Goal: Task Accomplishment & Management: Manage account settings

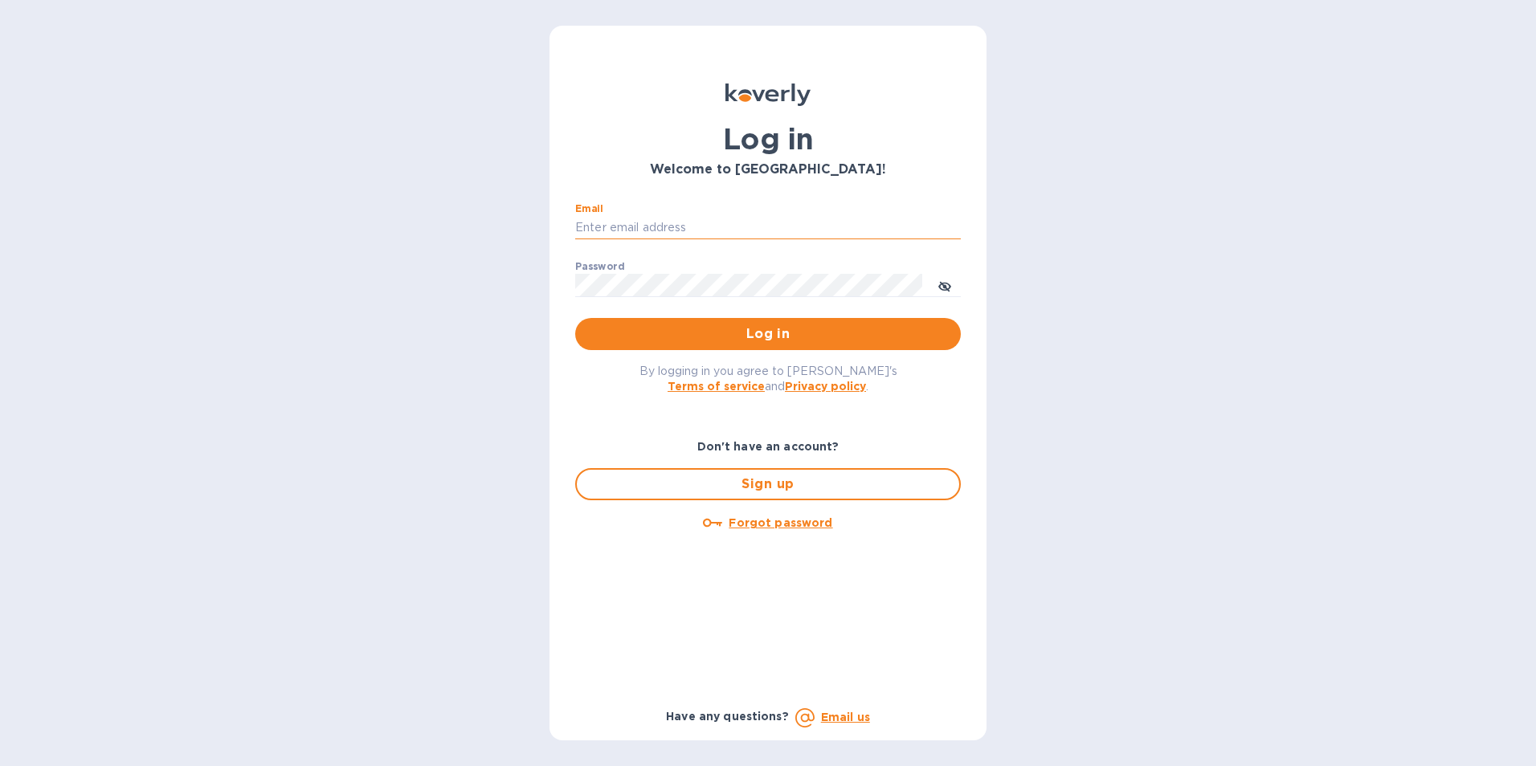
click at [665, 218] on input "Email" at bounding box center [768, 228] width 386 height 24
type input "tom@juliosliquors.com"
click at [575, 318] on button "Log in" at bounding box center [768, 334] width 386 height 32
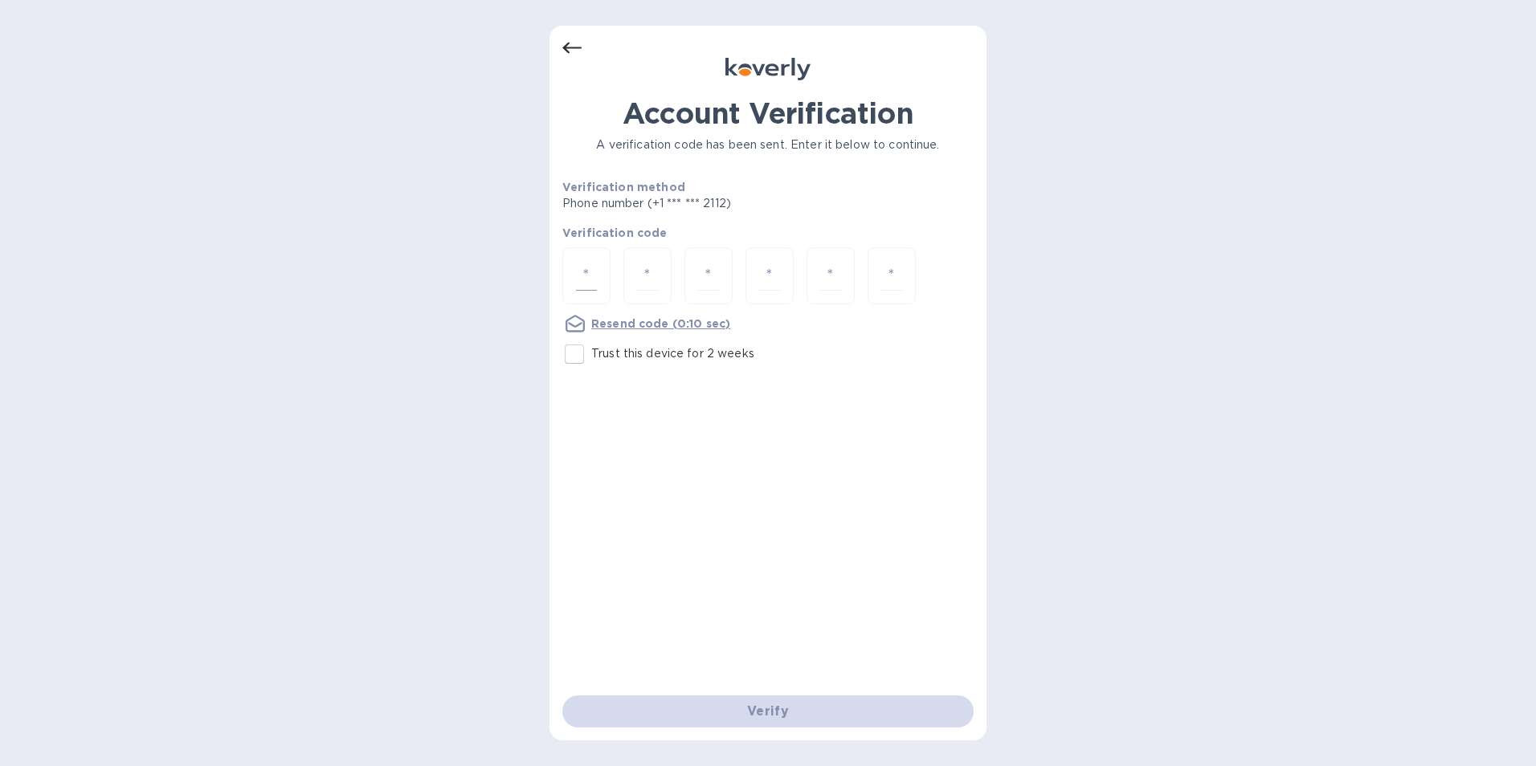
click at [577, 279] on input "number" at bounding box center [586, 276] width 21 height 30
type input "8"
type input "2"
type input "7"
type input "6"
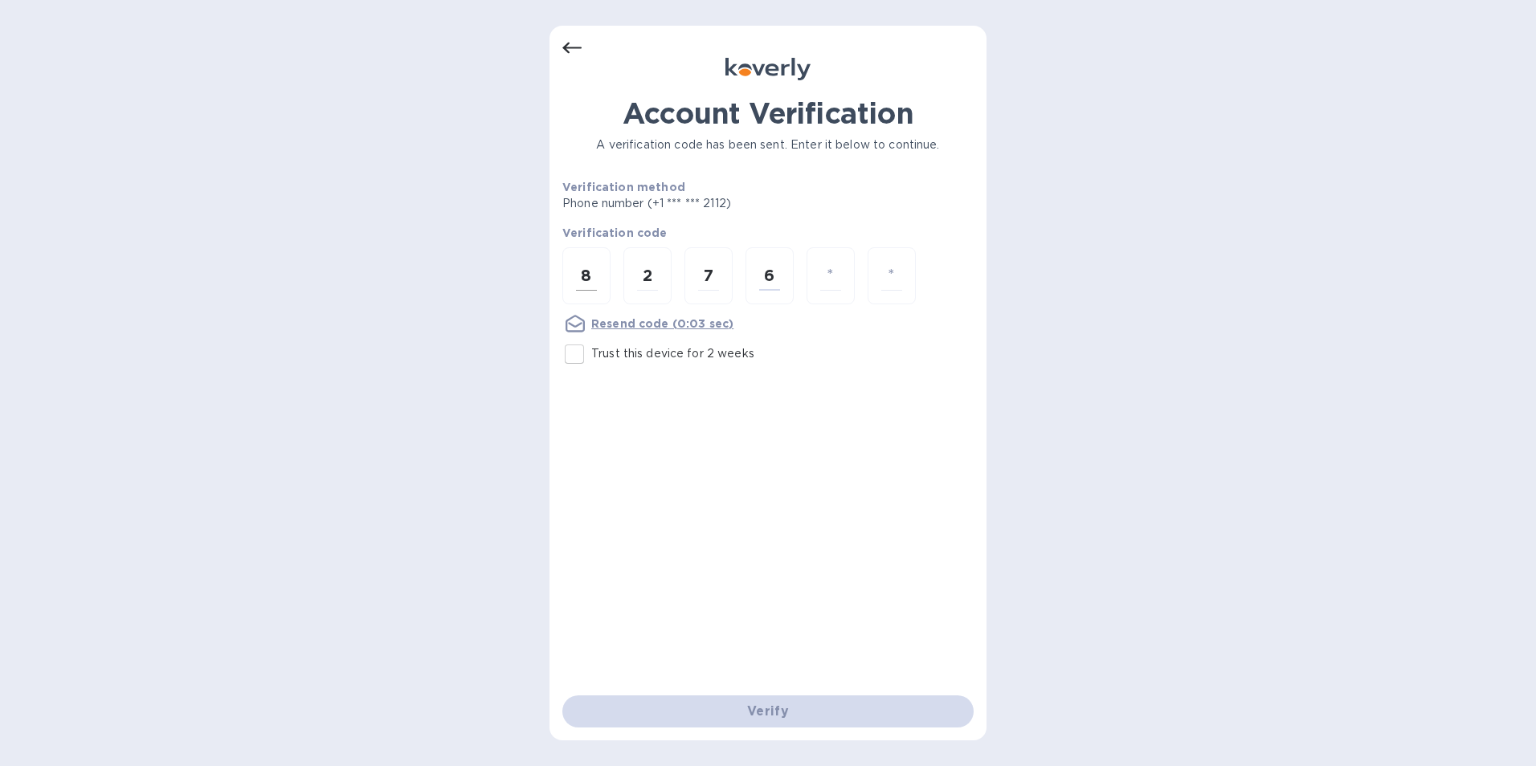
type input "4"
type input "3"
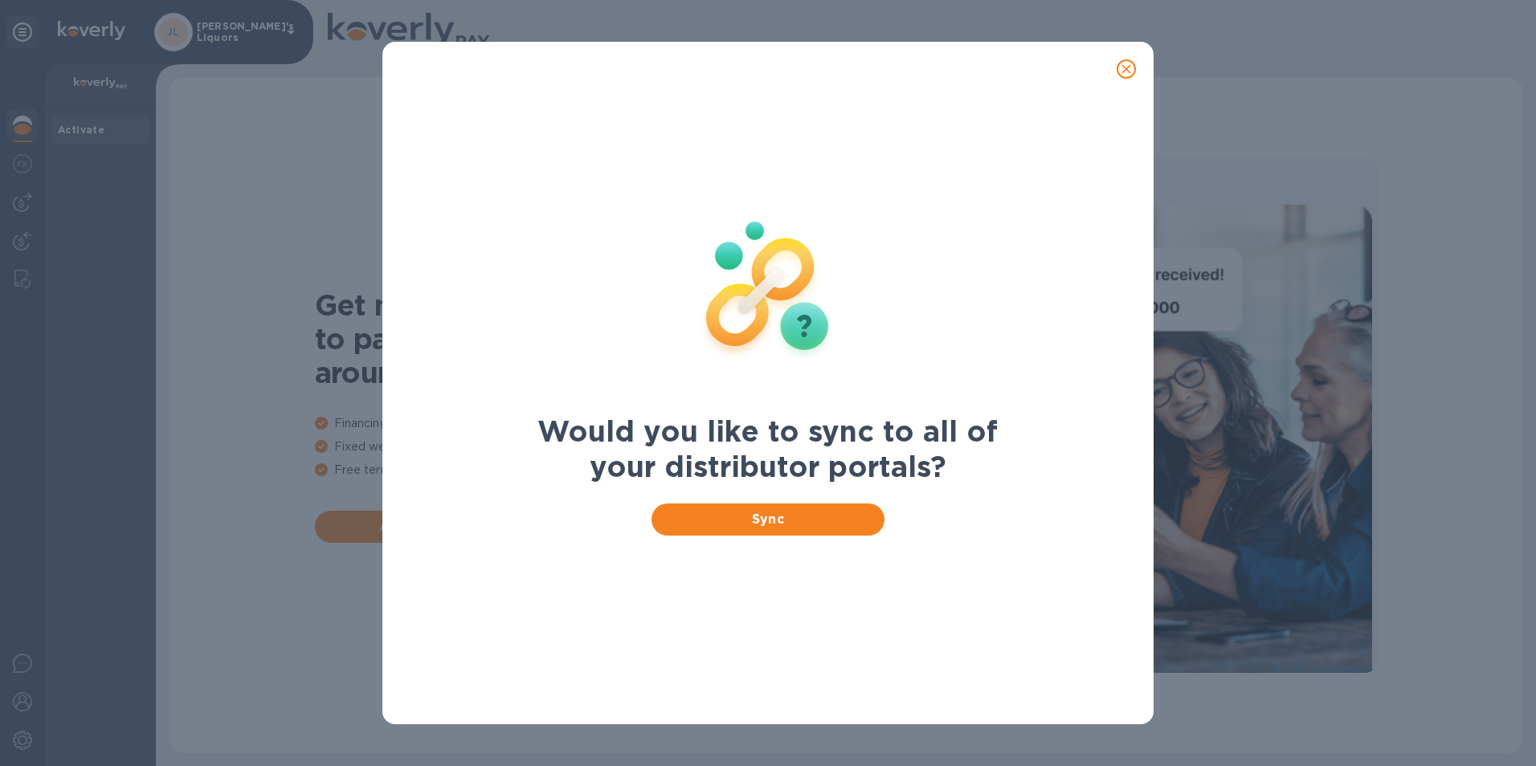
click at [1124, 67] on icon "close" at bounding box center [1126, 69] width 16 height 16
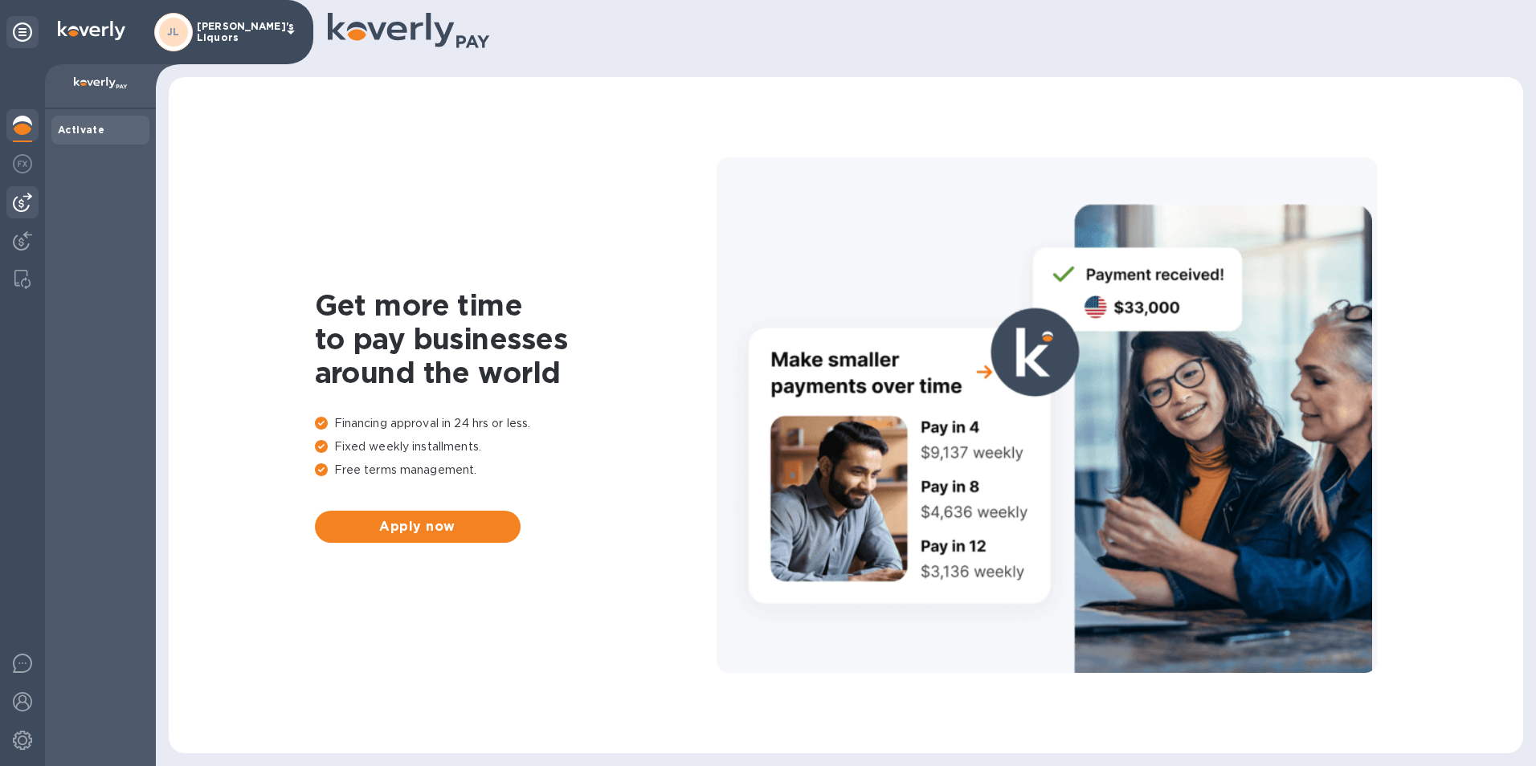
click at [28, 204] on img at bounding box center [22, 202] width 19 height 19
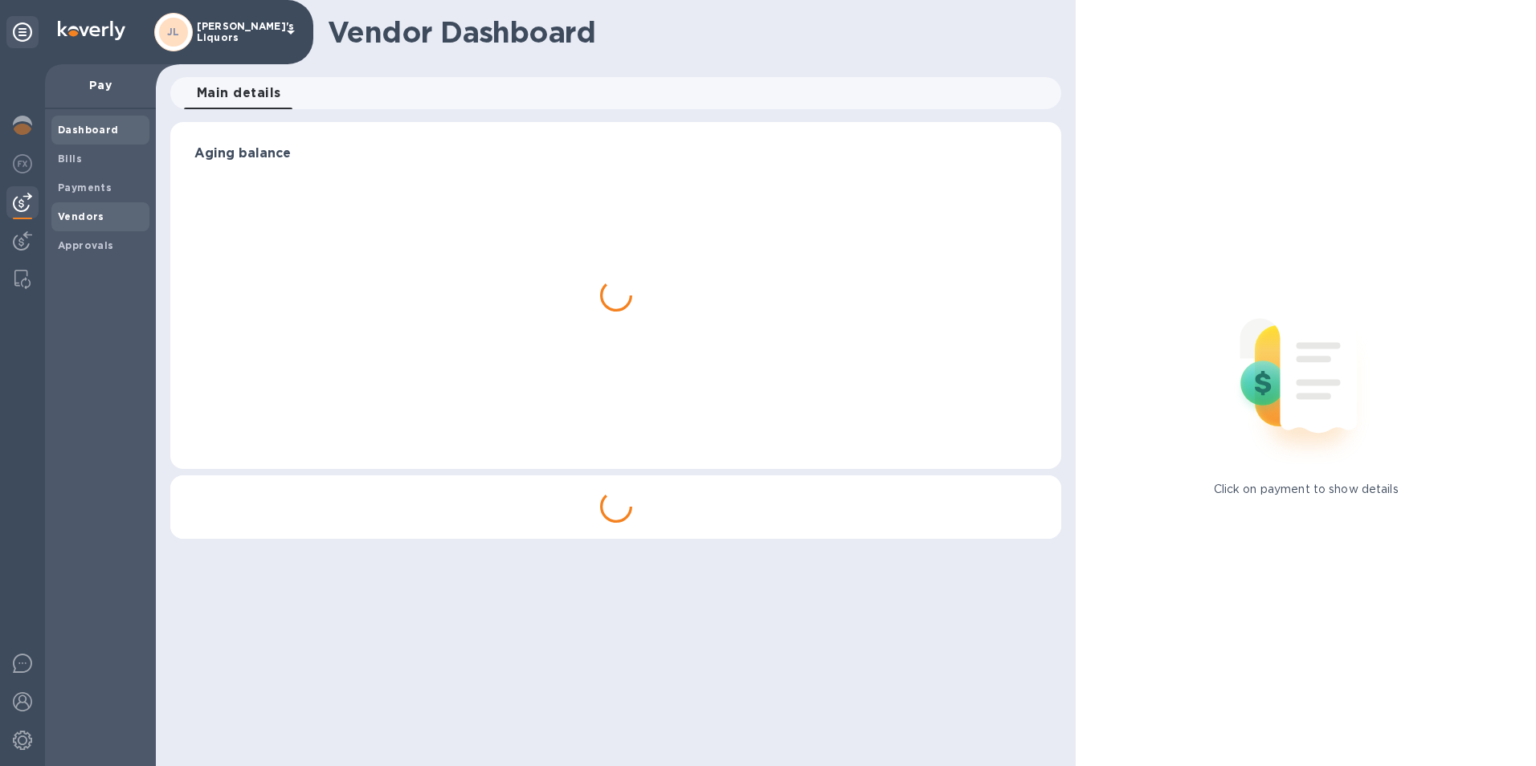
click at [65, 211] on b "Vendors" at bounding box center [81, 216] width 47 height 12
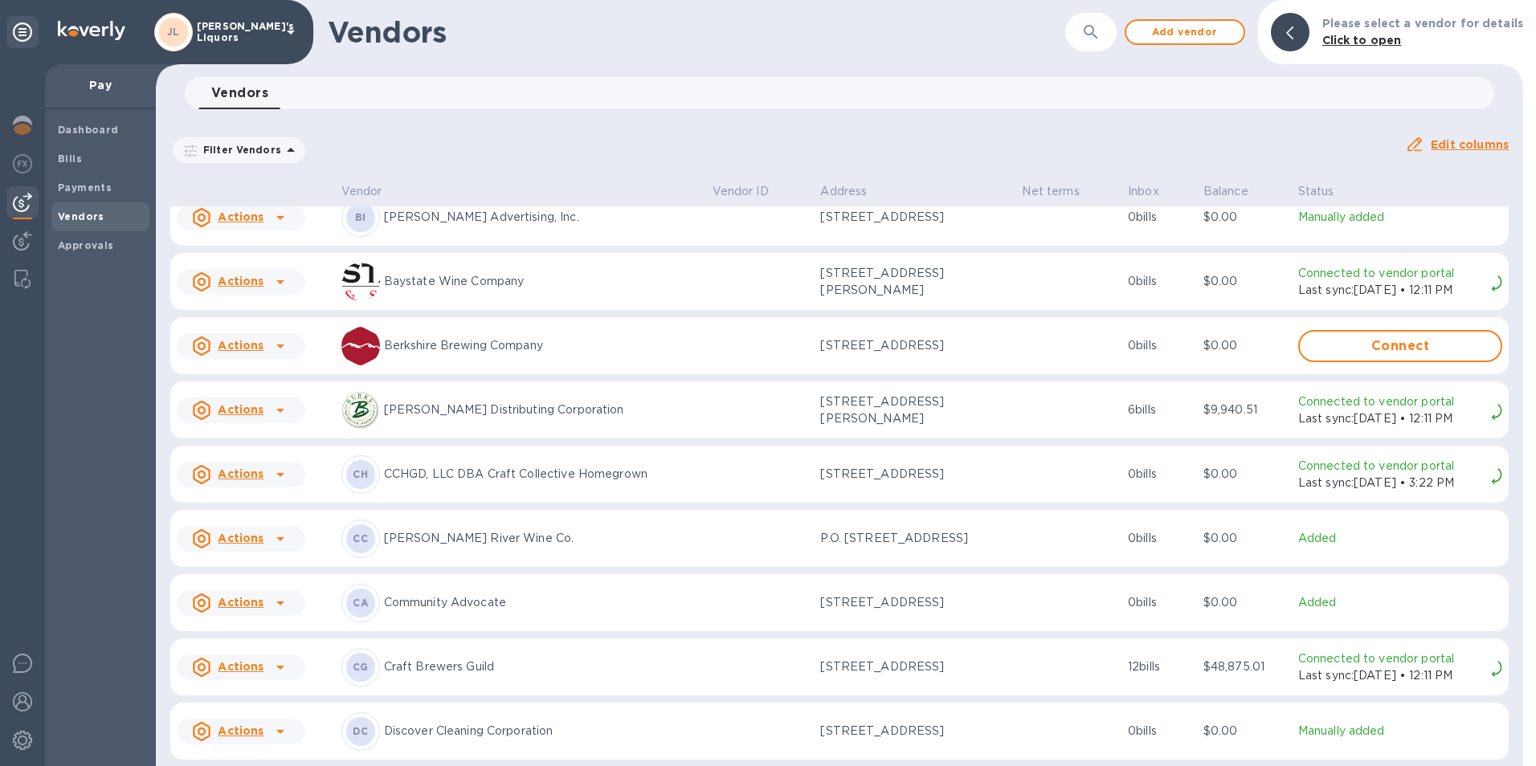
scroll to position [482, 0]
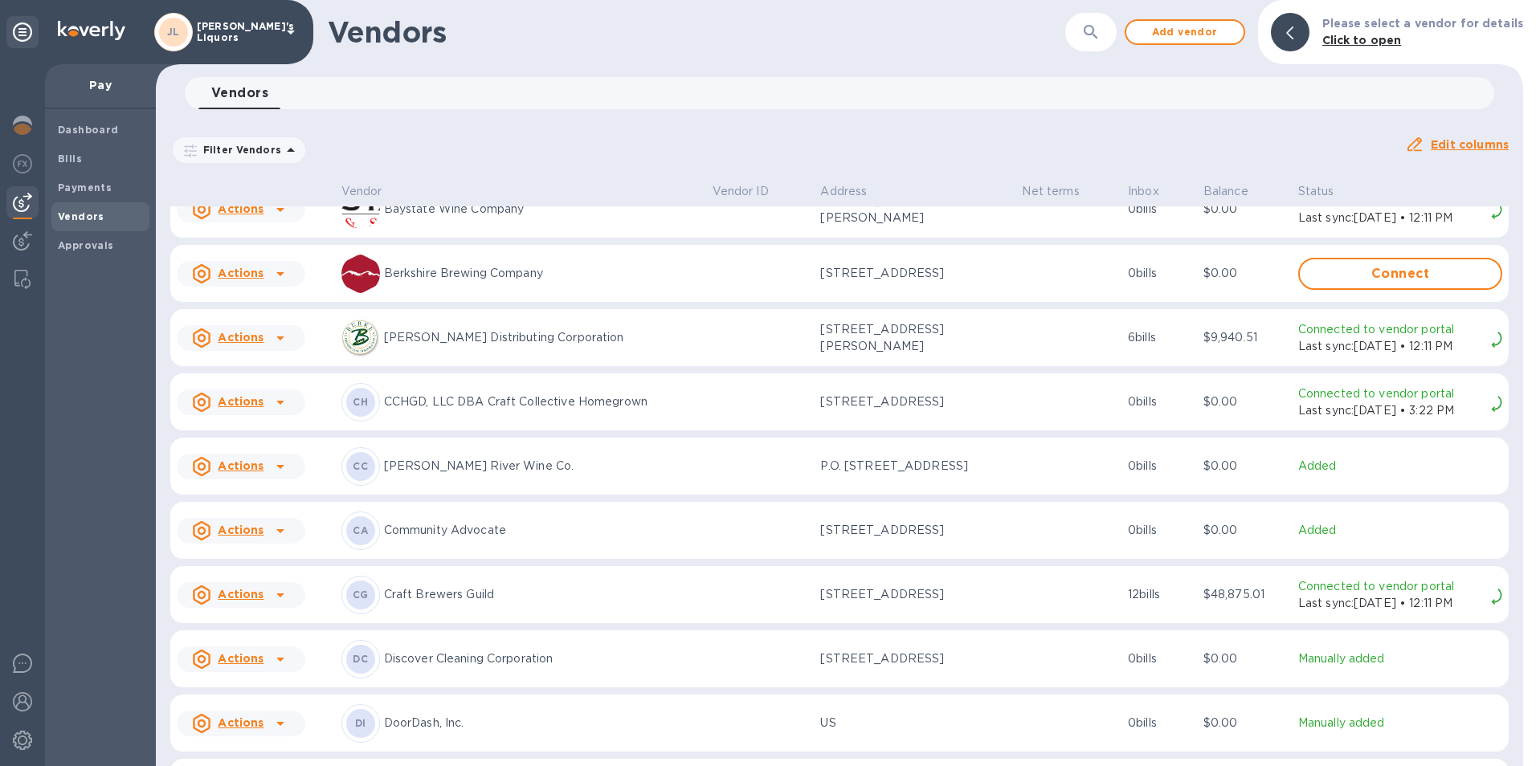
click at [259, 467] on u "Actions" at bounding box center [241, 465] width 46 height 13
click at [288, 536] on b "Add new bill" at bounding box center [259, 538] width 75 height 13
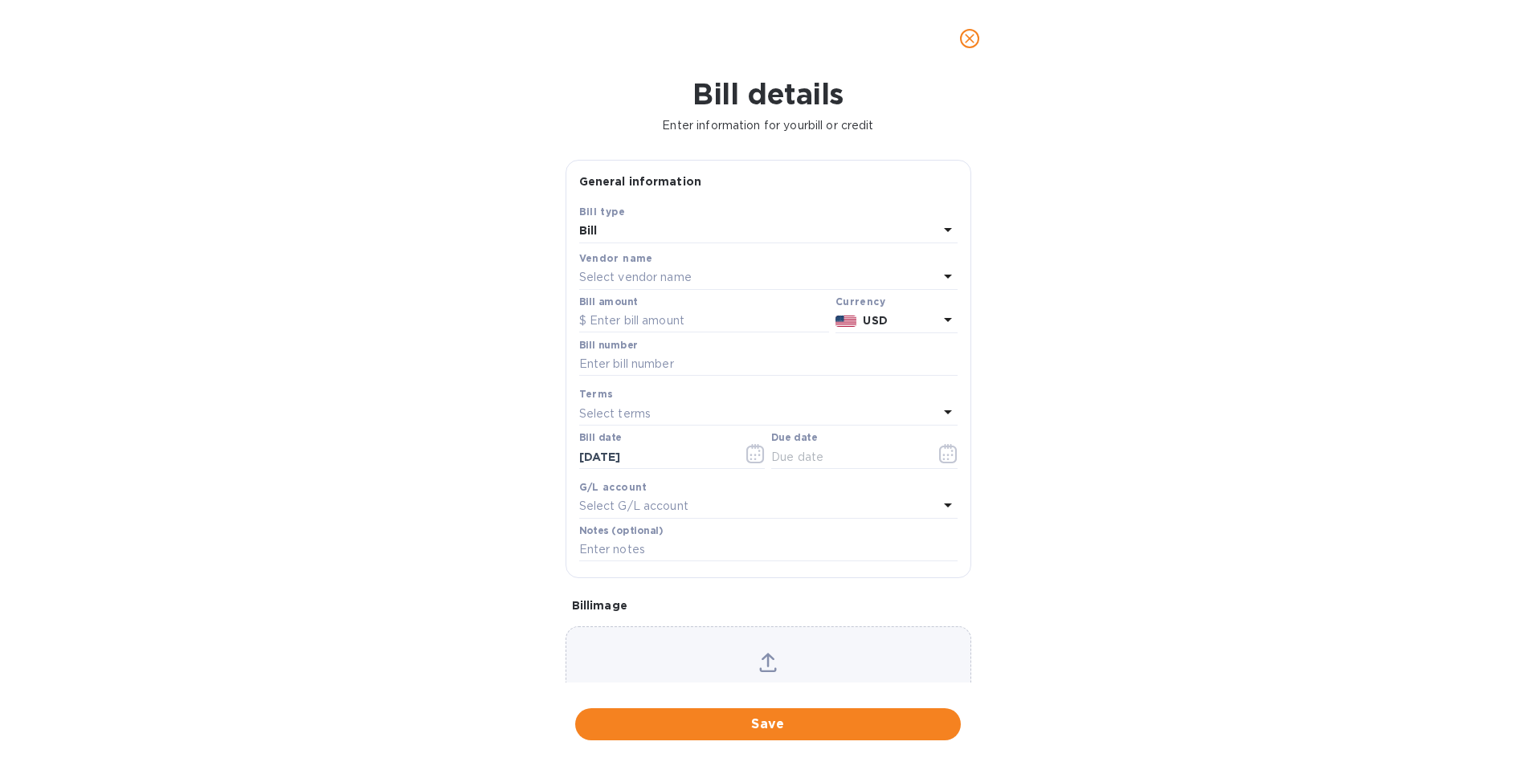
type input "[DATE]"
click at [618, 320] on input "text" at bounding box center [704, 321] width 250 height 24
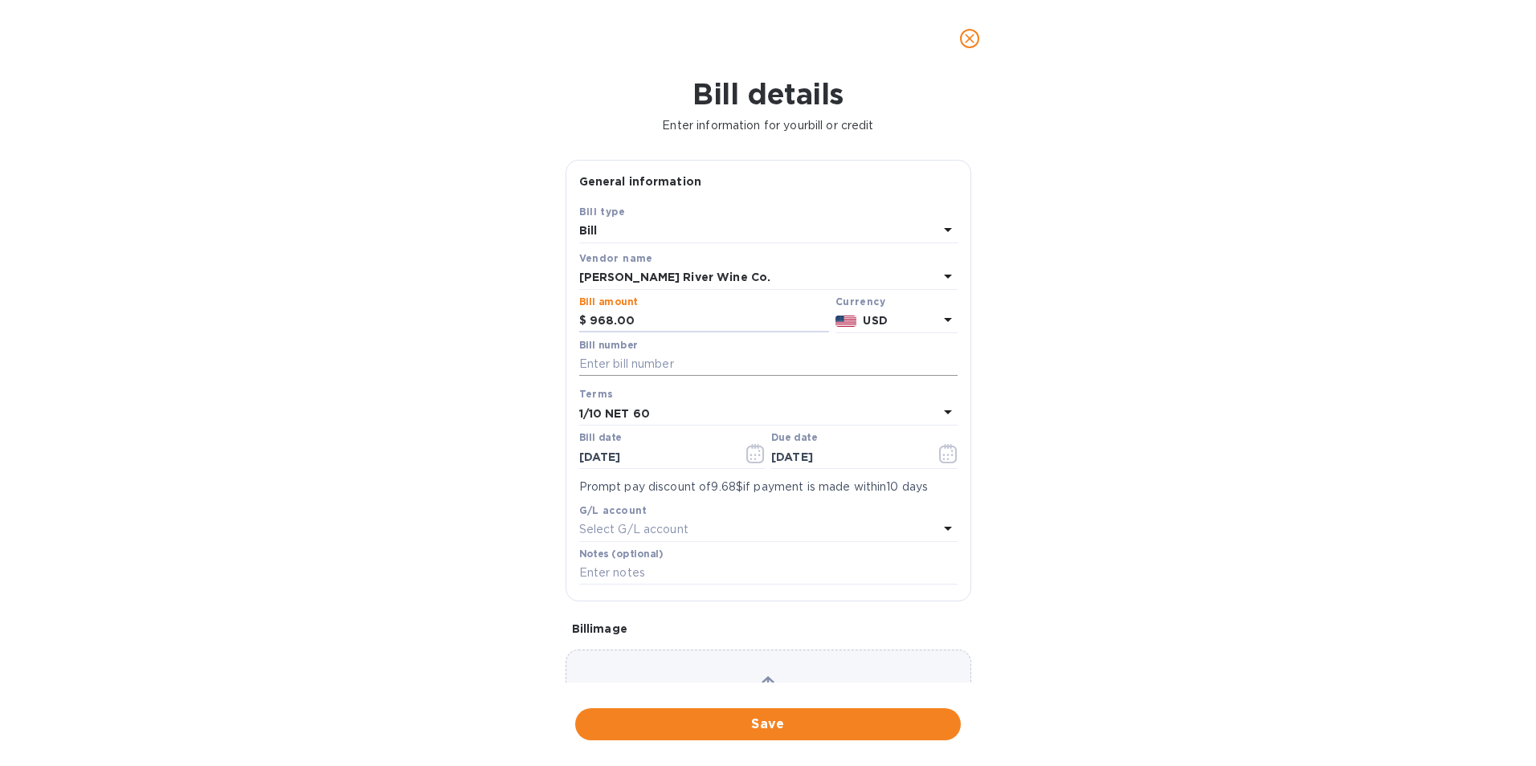
type input "968.00"
click at [642, 365] on input "text" at bounding box center [768, 365] width 378 height 24
type input "87409"
click at [757, 457] on icon "button" at bounding box center [755, 453] width 18 height 19
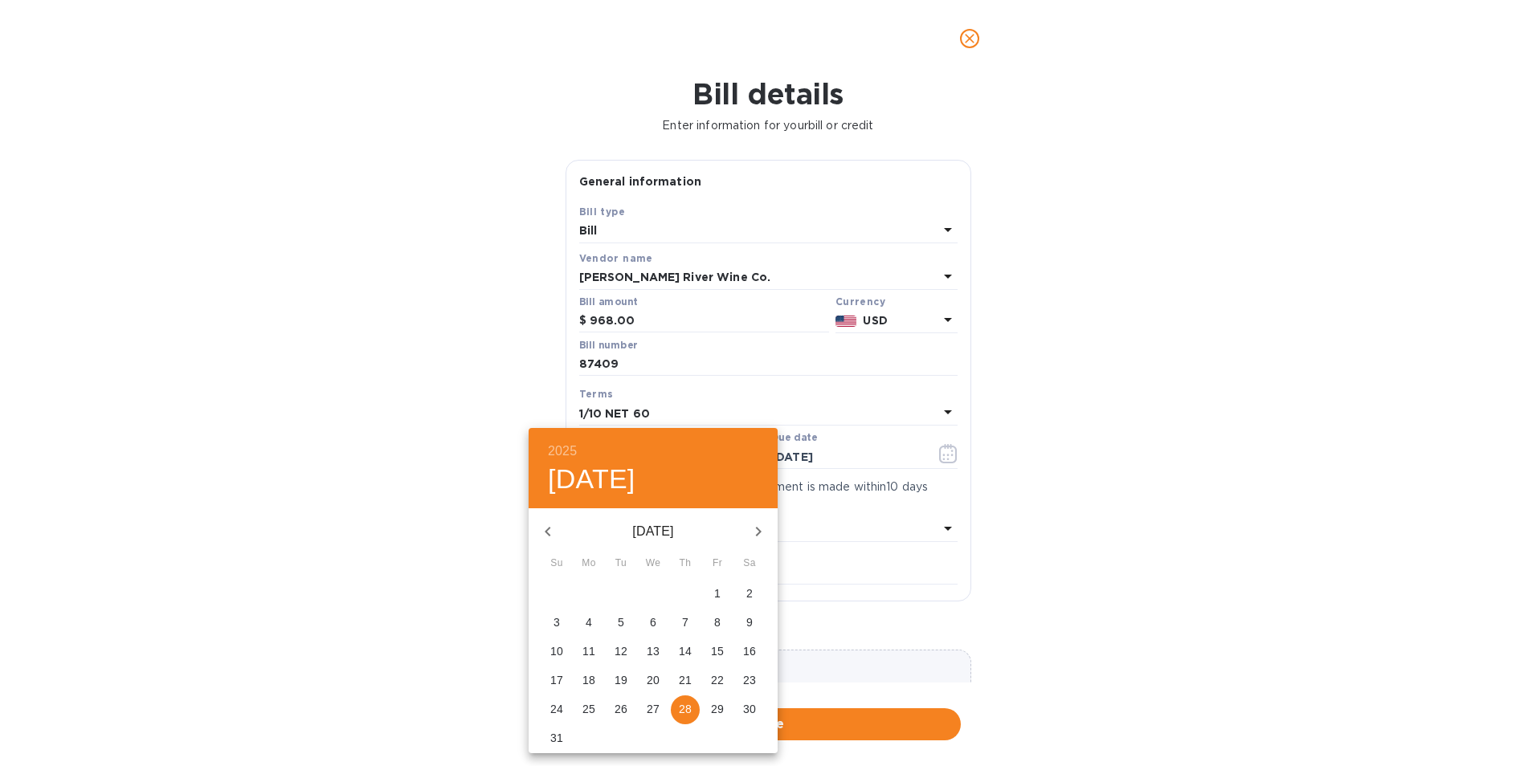
click at [547, 530] on icon "button" at bounding box center [548, 532] width 6 height 10
click at [661, 599] on span "2" at bounding box center [653, 594] width 29 height 16
type input "[DATE]"
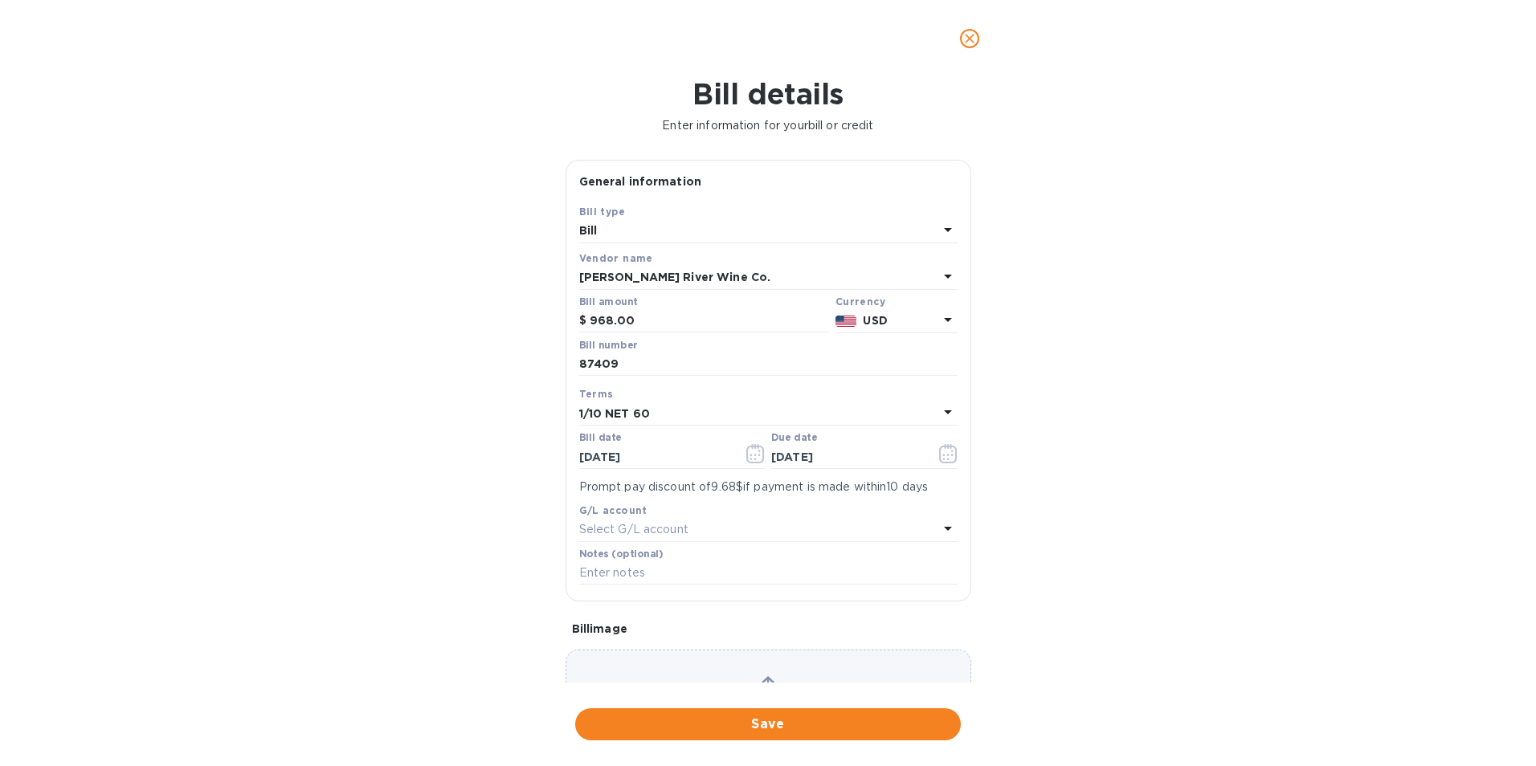
click at [622, 406] on p "1/10 NET 60" at bounding box center [614, 414] width 71 height 17
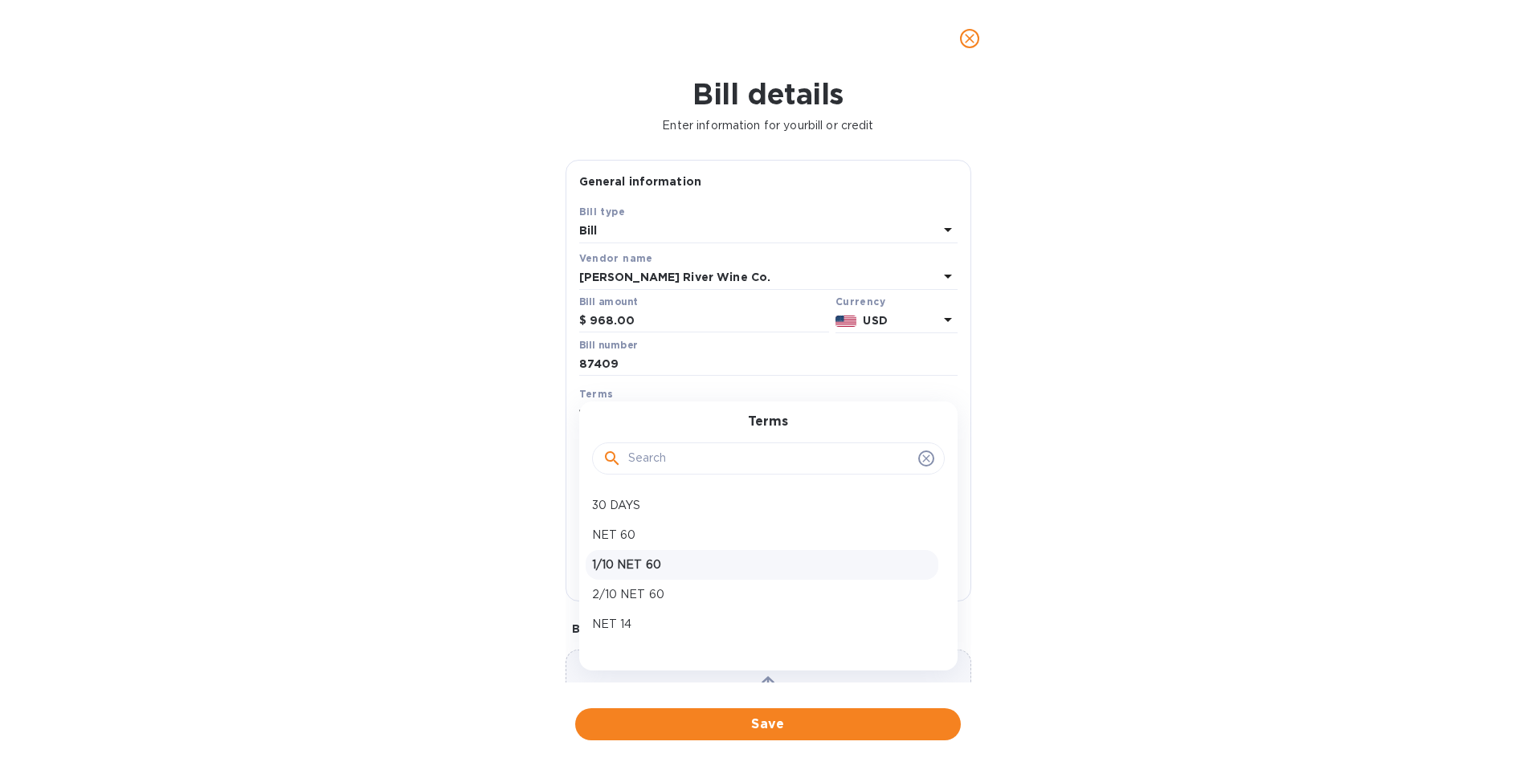
click at [632, 559] on p "1/10 NET 60" at bounding box center [762, 565] width 340 height 17
type input "[DATE]"
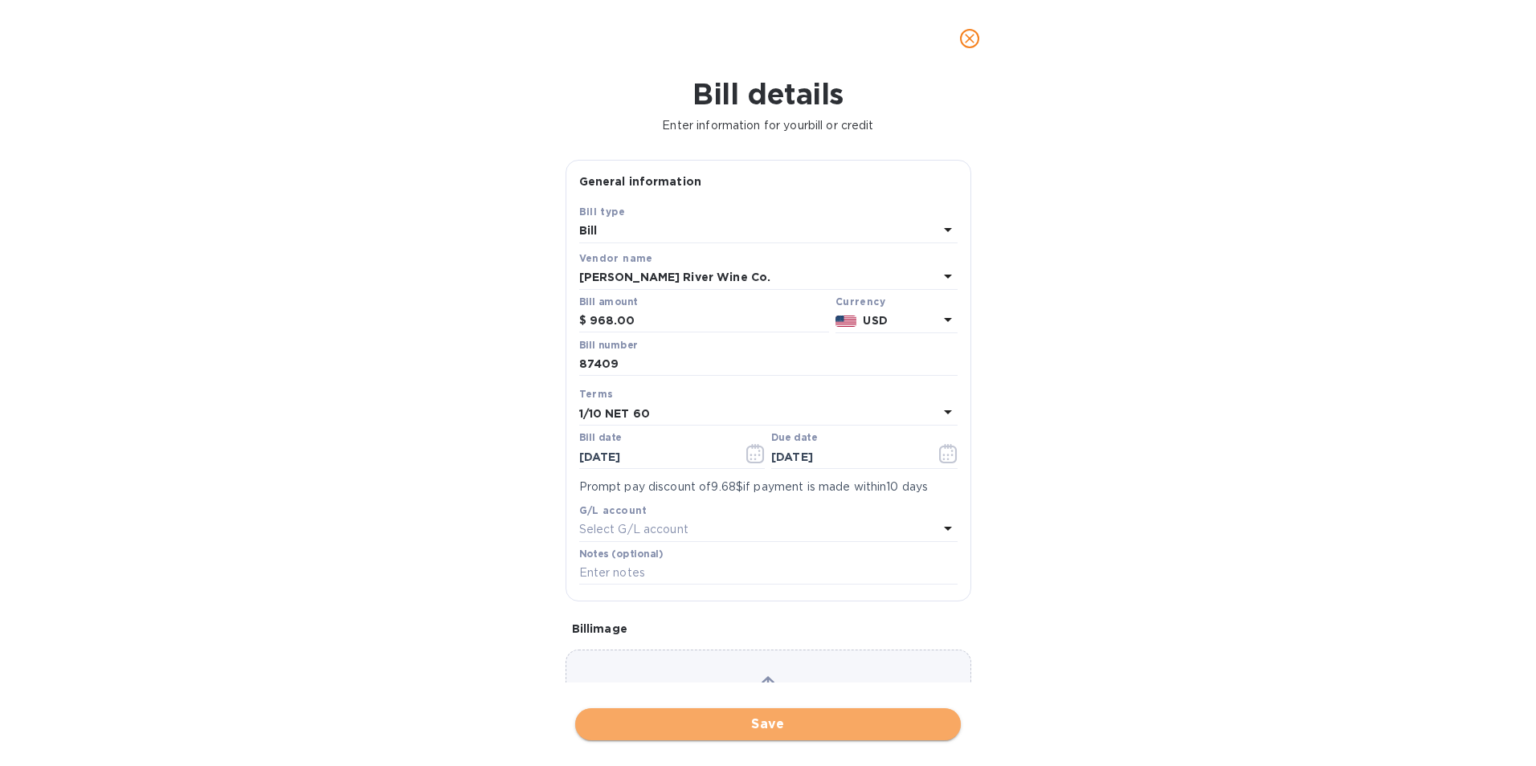
click at [763, 725] on span "Save" at bounding box center [768, 724] width 360 height 19
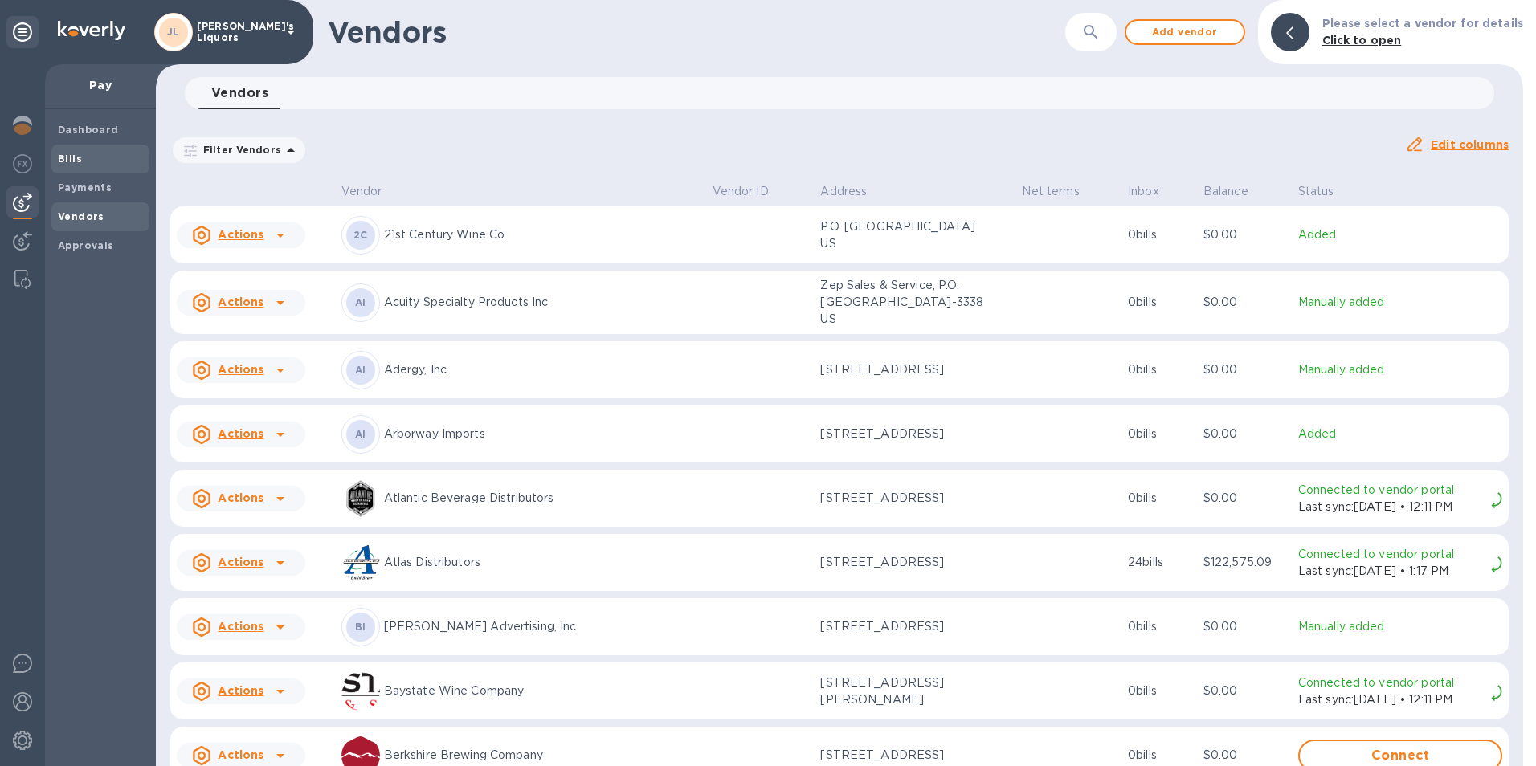
click at [76, 160] on b "Bills" at bounding box center [70, 159] width 24 height 12
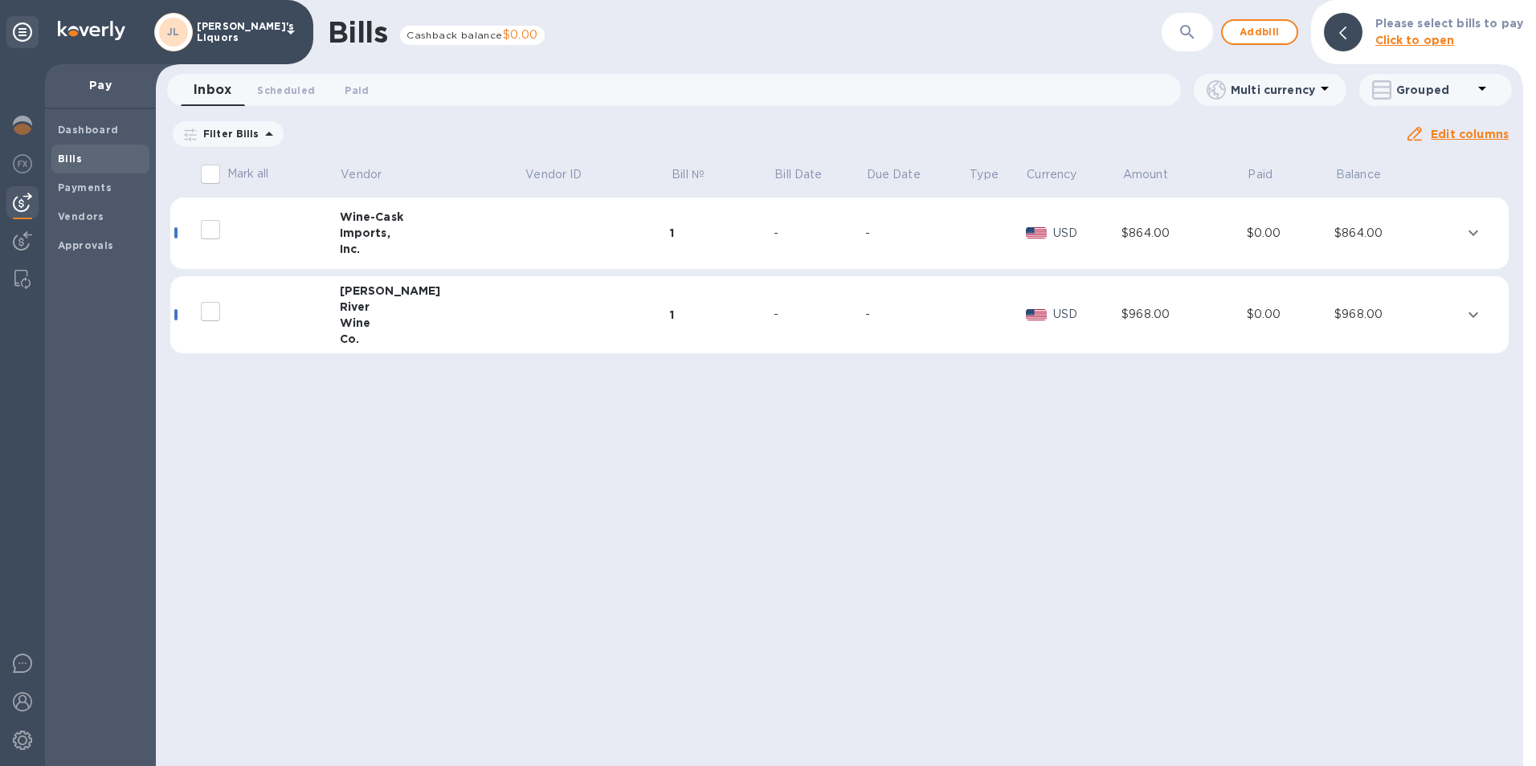
click at [357, 317] on div "Wine" at bounding box center [432, 323] width 185 height 16
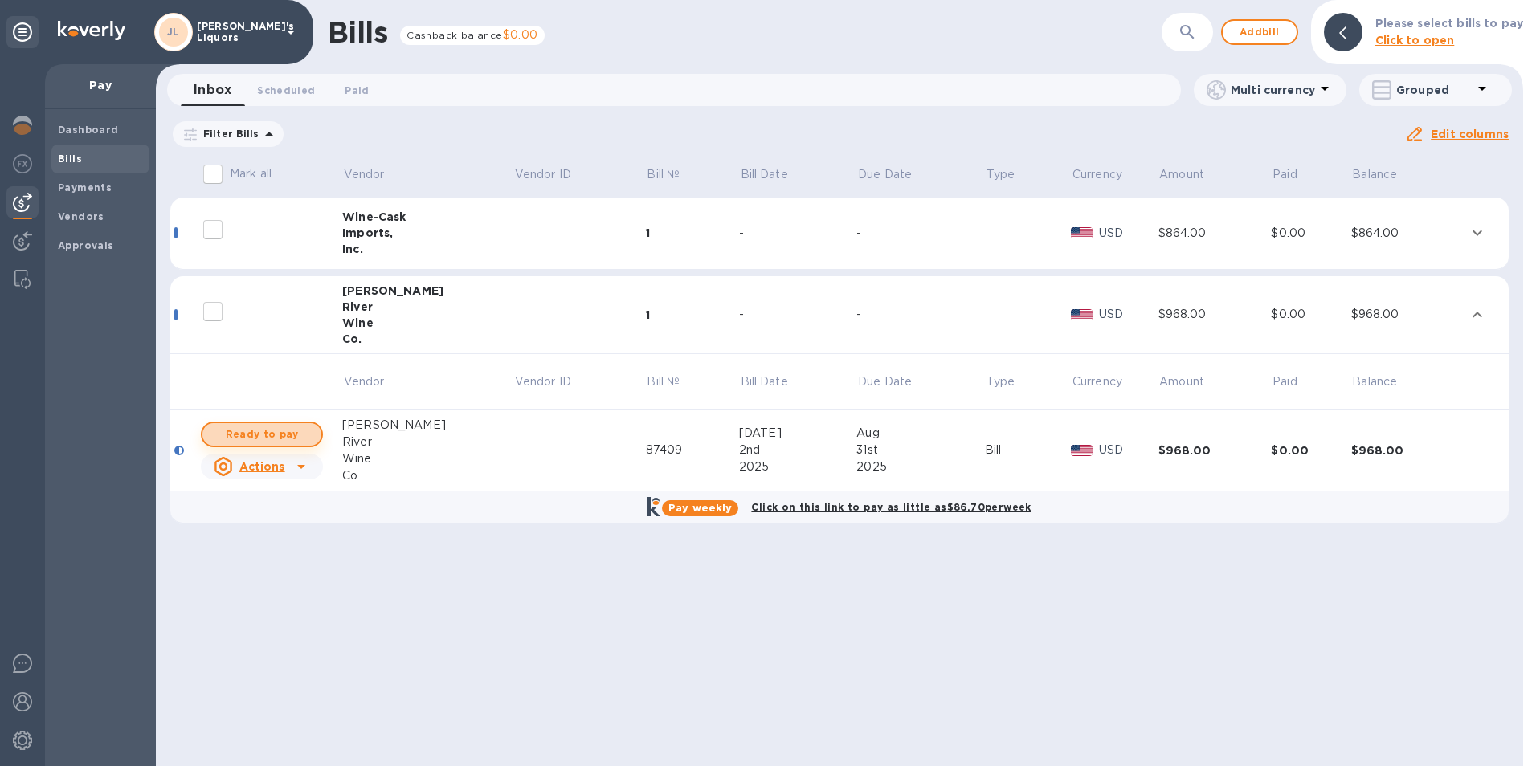
click at [284, 430] on span "Ready to pay" at bounding box center [261, 434] width 93 height 19
click at [294, 429] on span "Ready to pay" at bounding box center [261, 434] width 93 height 19
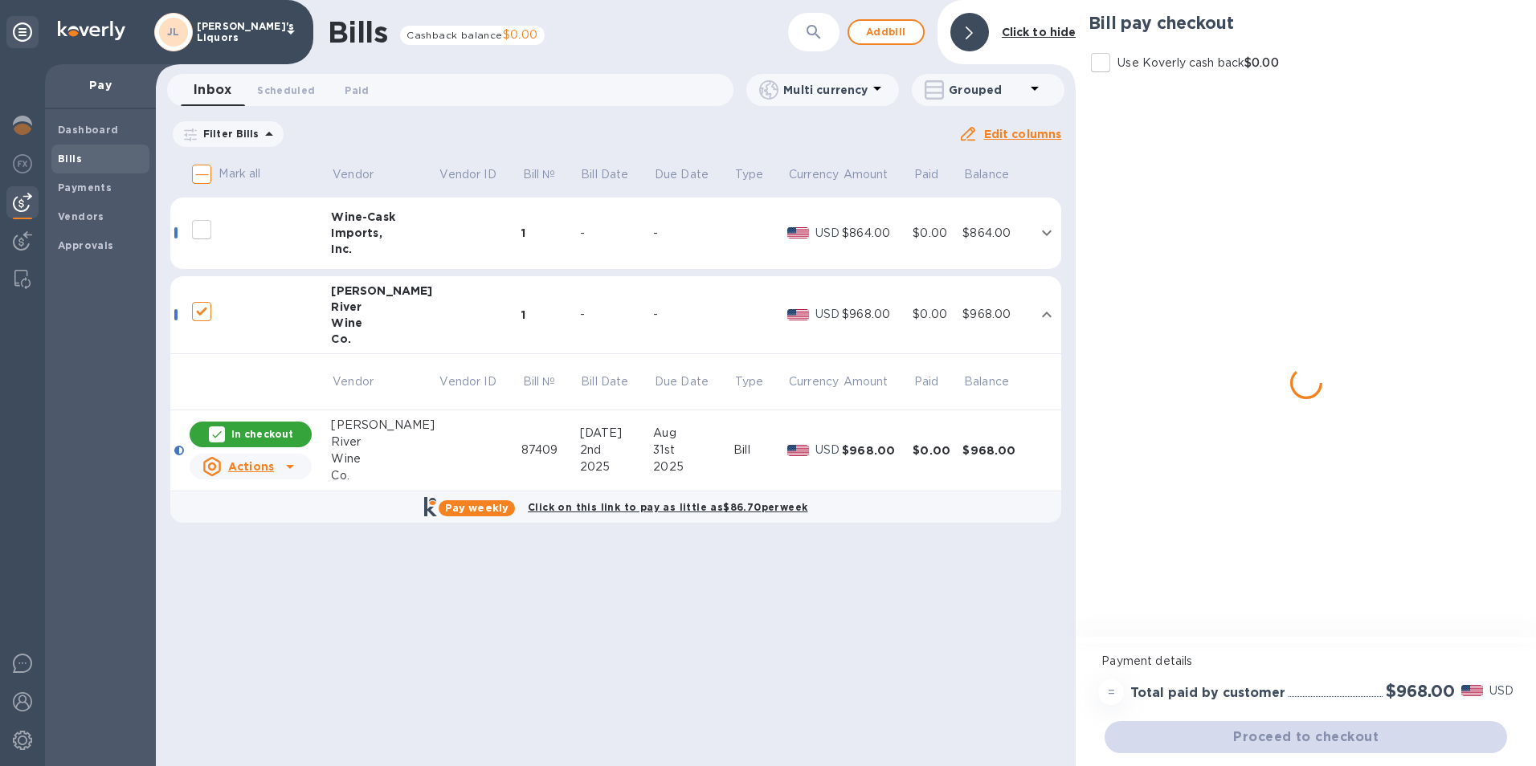
checkbox input "true"
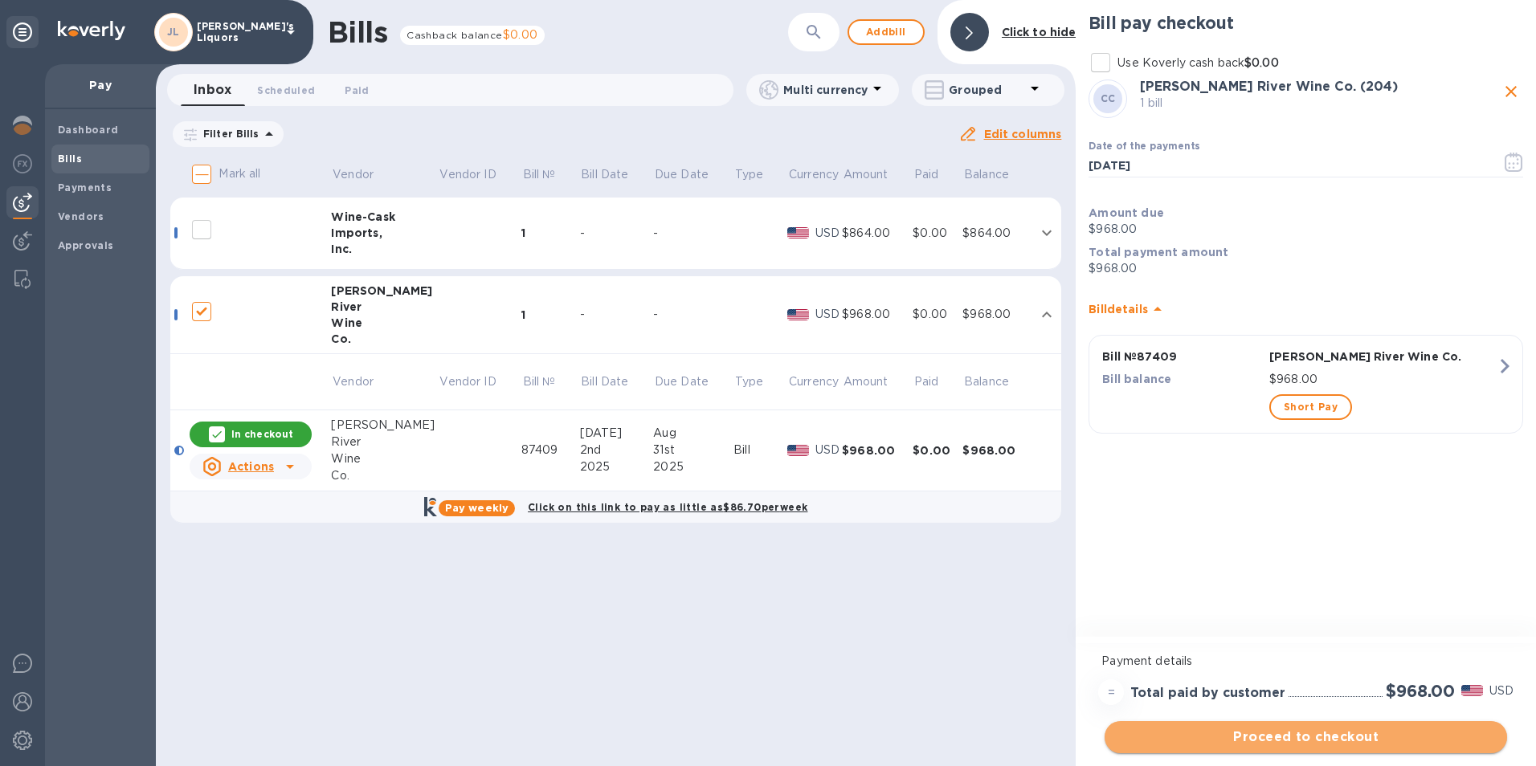
click at [1293, 735] on span "Proceed to checkout" at bounding box center [1305, 737] width 377 height 19
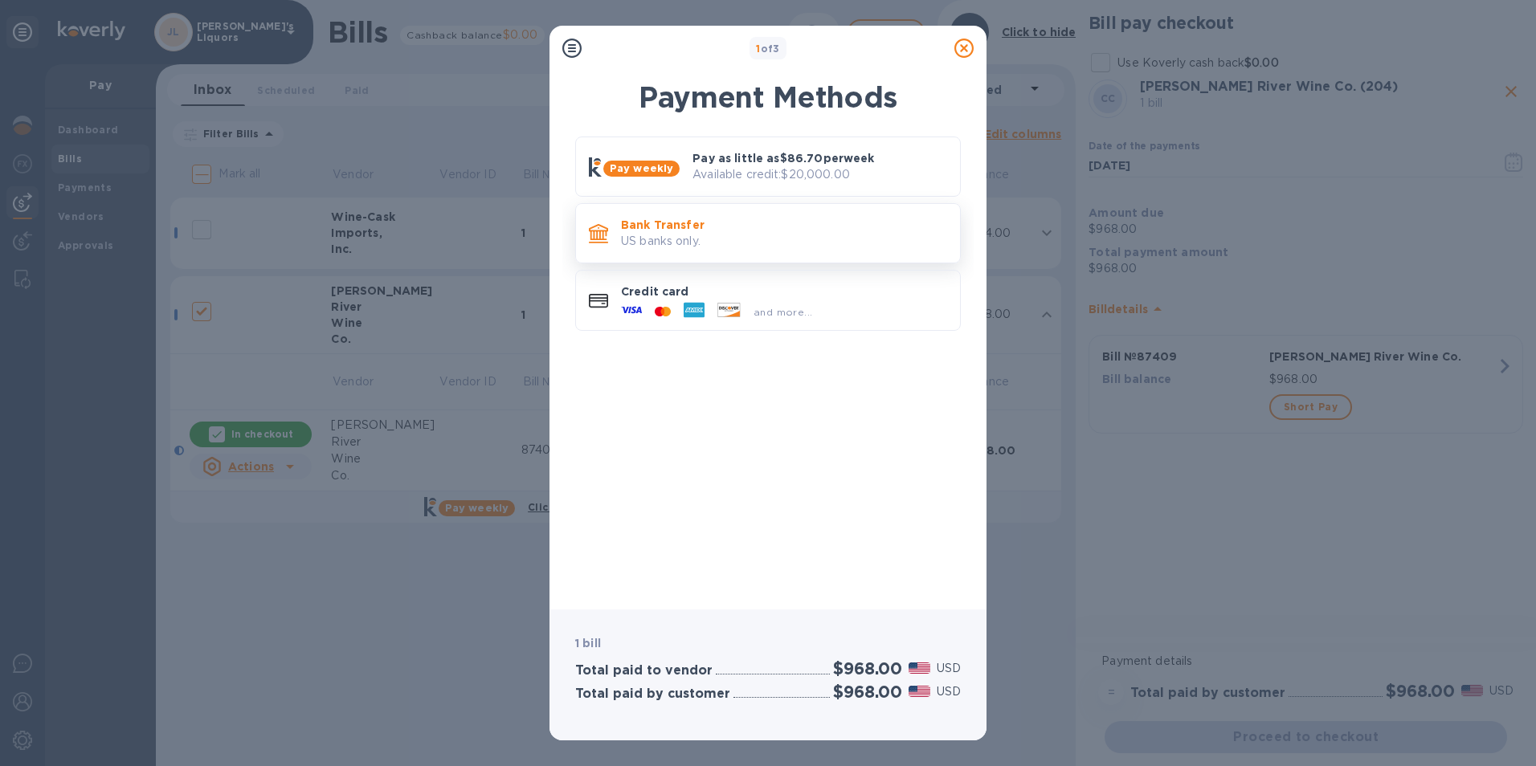
click at [704, 218] on p "Bank Transfer" at bounding box center [784, 225] width 326 height 16
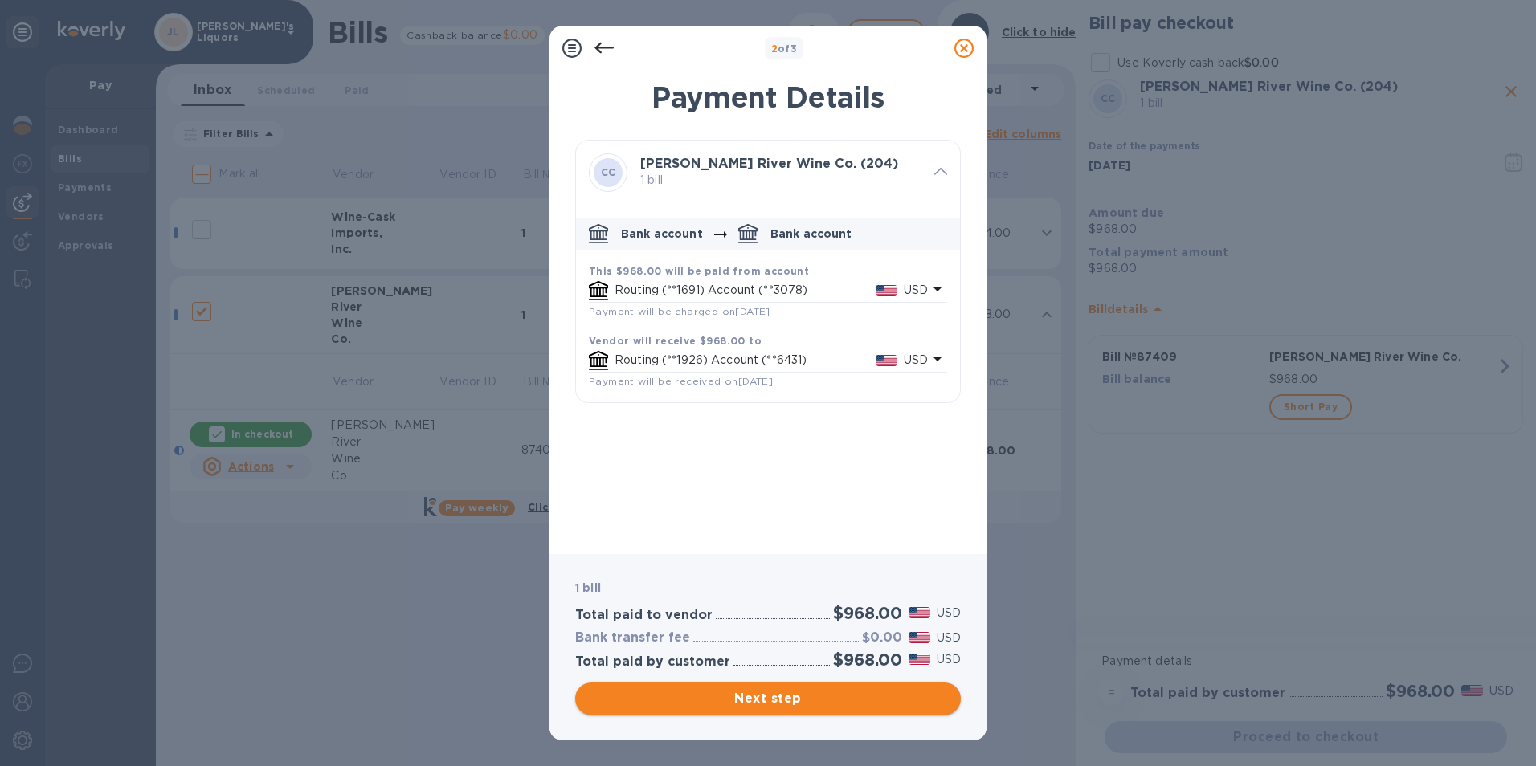
click at [797, 692] on span "Next step" at bounding box center [768, 698] width 360 height 19
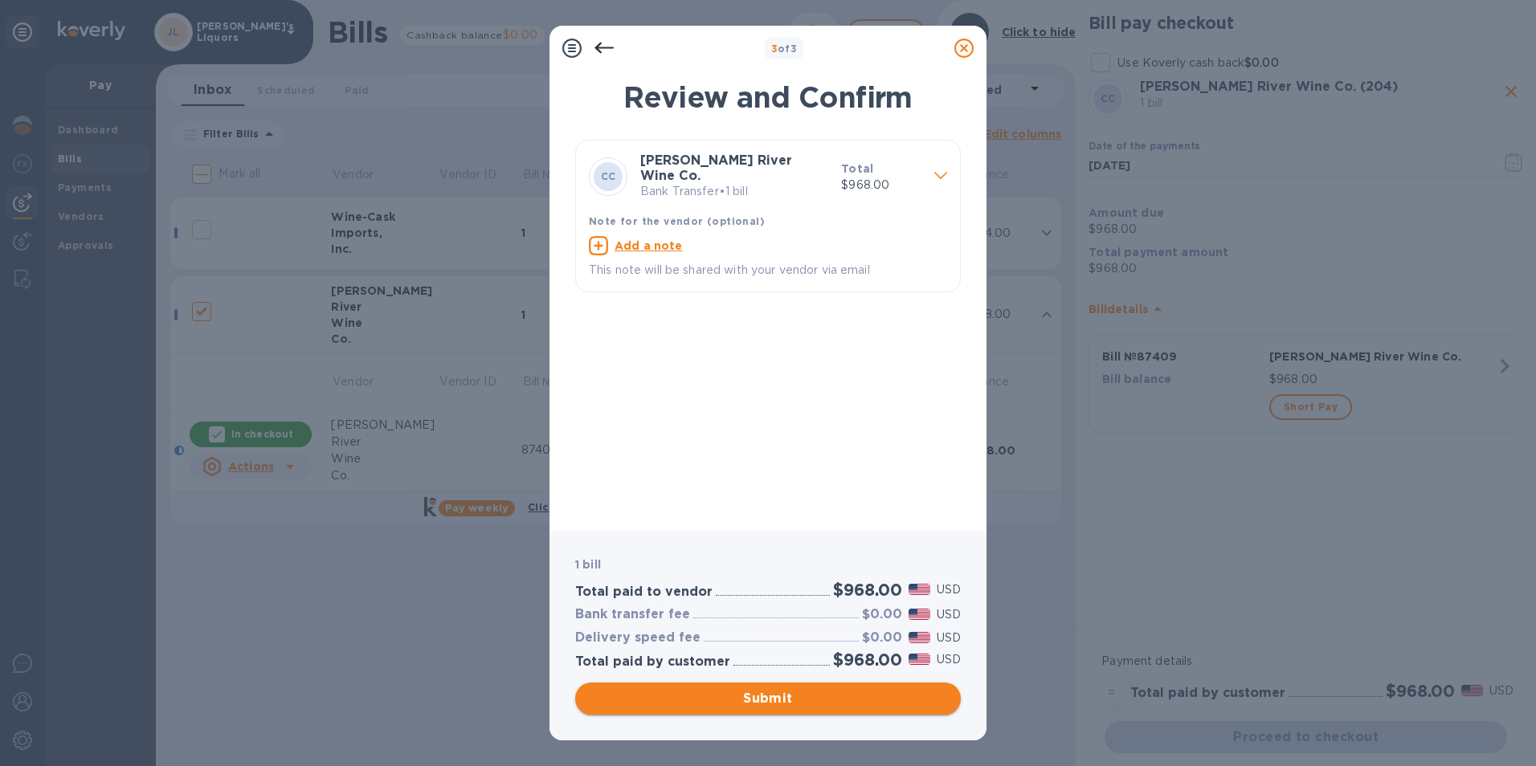
click at [781, 695] on span "Submit" at bounding box center [768, 698] width 360 height 19
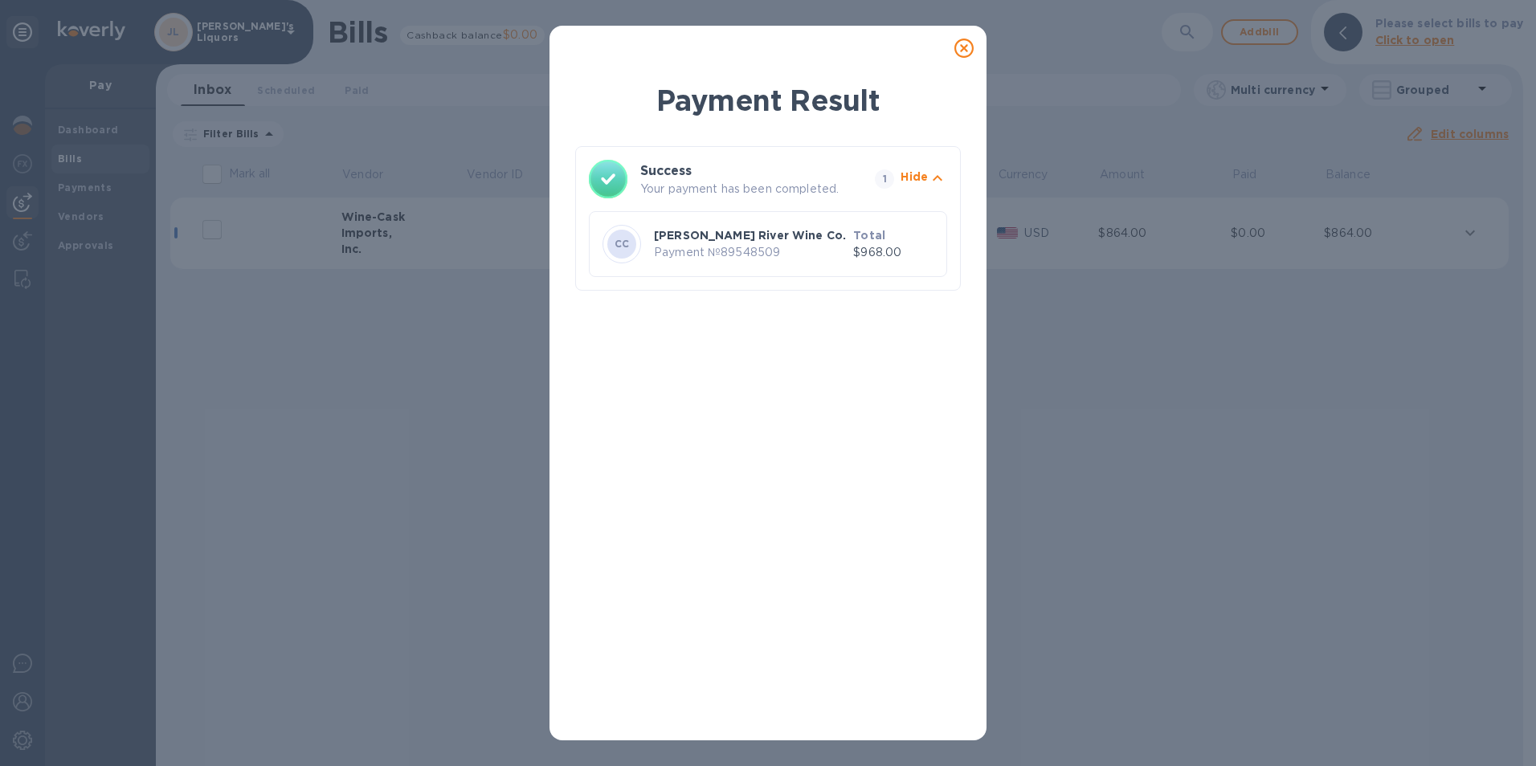
click at [963, 47] on icon at bounding box center [963, 48] width 19 height 19
